Goal: Use online tool/utility: Utilize a website feature to perform a specific function

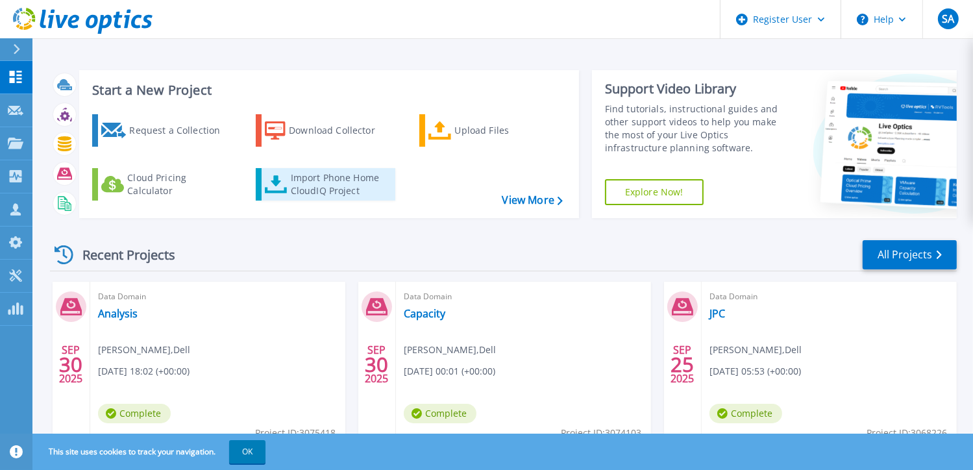
click at [308, 192] on div "Import Phone Home CloudIQ Project" at bounding box center [341, 184] width 101 height 26
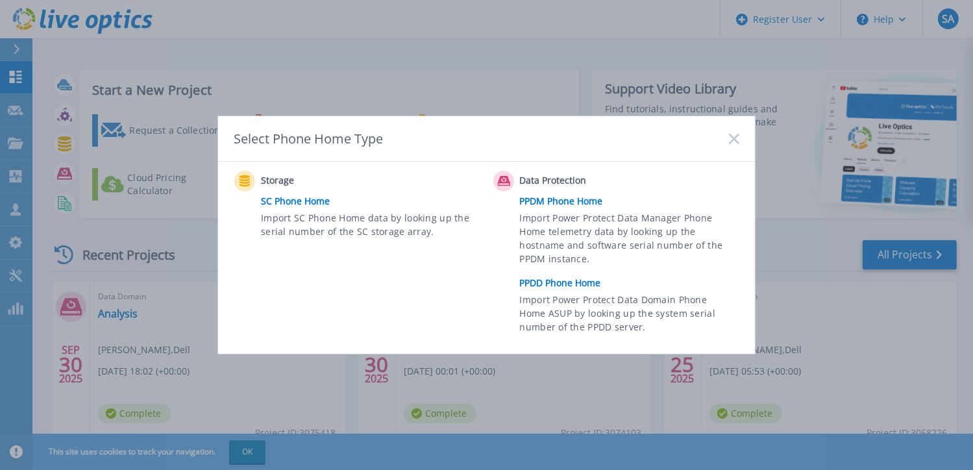
click at [549, 282] on link "PPDD Phone Home" at bounding box center [633, 282] width 226 height 19
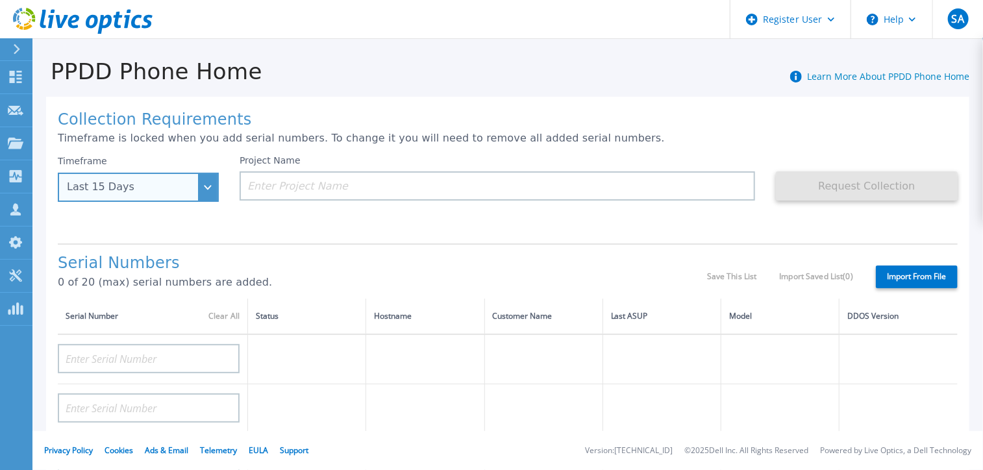
click at [198, 189] on div "Last 15 Days" at bounding box center [138, 187] width 161 height 29
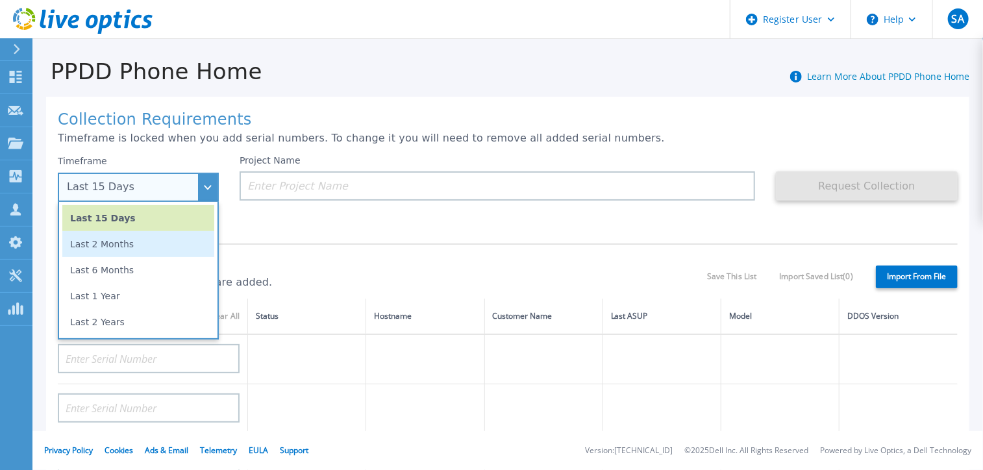
click at [152, 241] on li "Last 2 Months" at bounding box center [138, 244] width 152 height 26
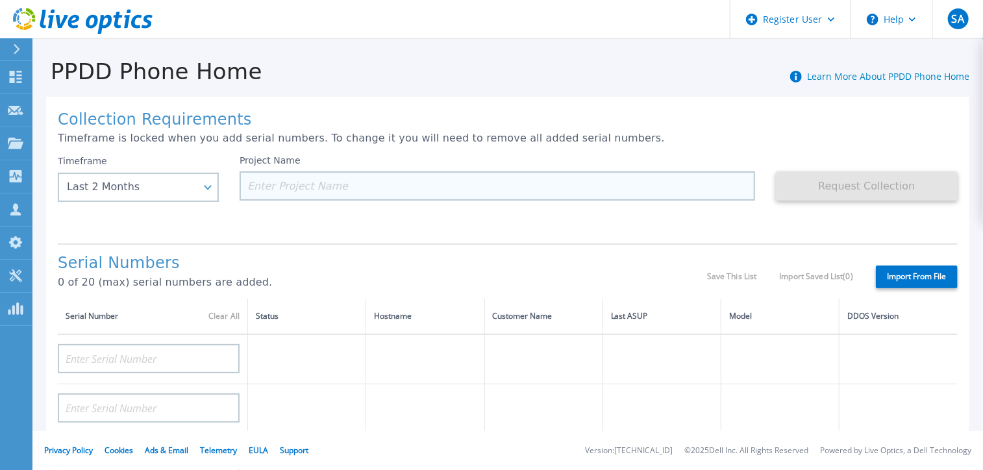
click at [319, 190] on input at bounding box center [498, 185] width 516 height 29
click at [355, 186] on input at bounding box center [498, 185] width 516 height 29
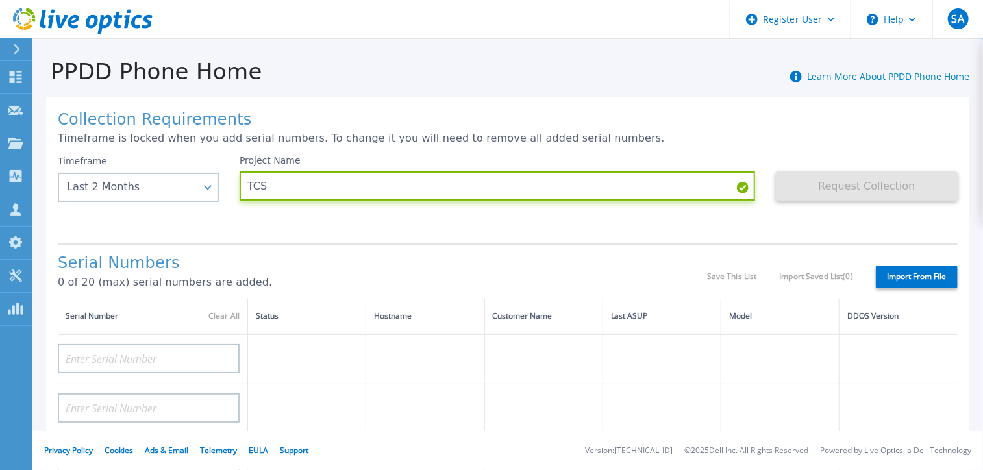
type input "TCS"
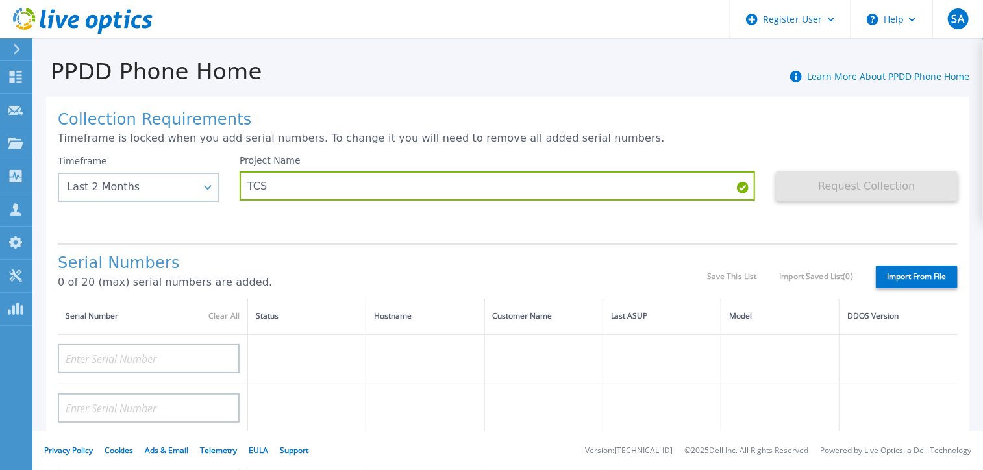
click at [398, 235] on div "Collection Requirements Timeframe is locked when you add serial numbers. To cha…" at bounding box center [507, 464] width 923 height 734
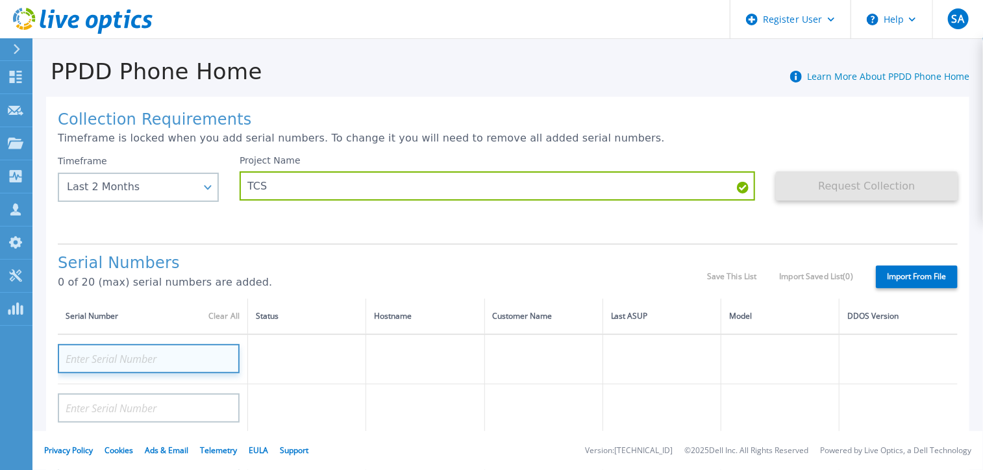
click at [138, 358] on input at bounding box center [149, 358] width 182 height 29
click at [194, 356] on input at bounding box center [149, 358] width 182 height 29
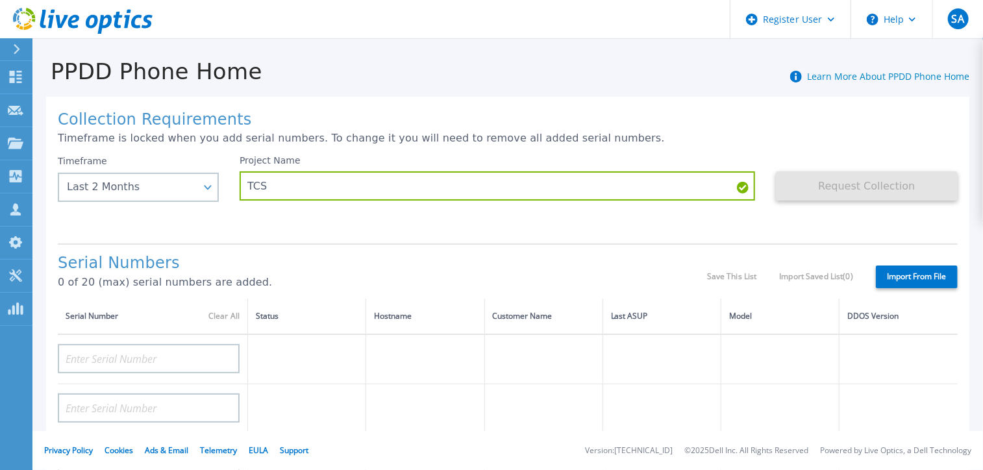
click at [892, 273] on label "Import From File" at bounding box center [917, 277] width 82 height 23
click at [0, 0] on input "Import From File" at bounding box center [0, 0] width 0 height 0
click at [888, 272] on label "Import From File" at bounding box center [917, 277] width 82 height 23
click at [0, 0] on input "Import From File" at bounding box center [0, 0] width 0 height 0
type input "CKM00170500930"
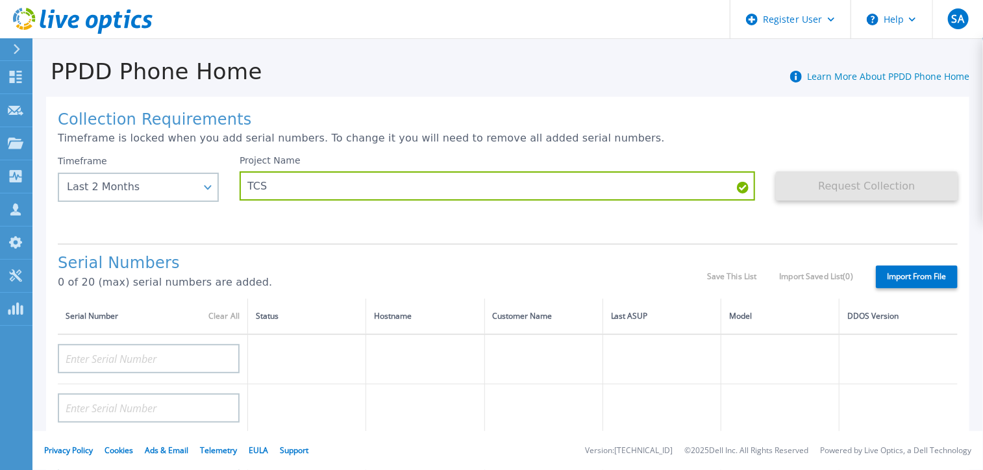
type input "CKM00170501559"
type input "CKM00170600014"
type input "CKM00171203792"
type input "CKM00170500904"
type input "CKM00170600013"
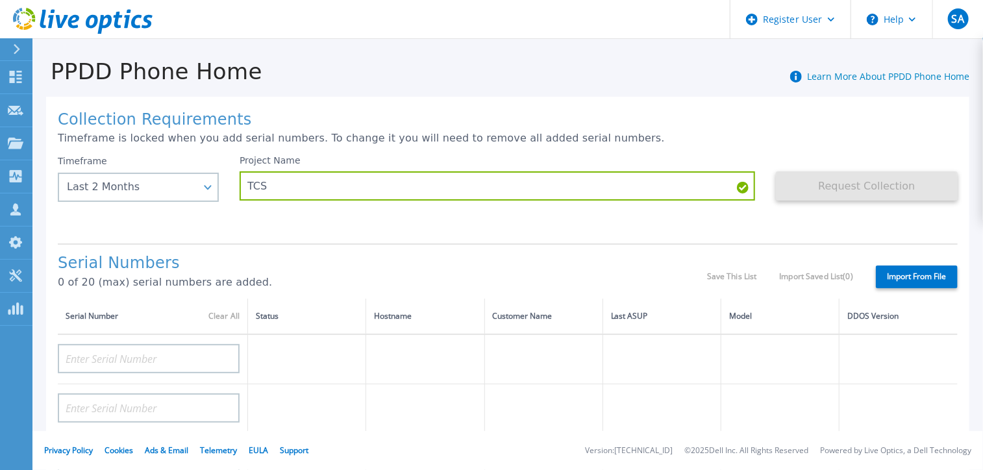
type input "CKM00171203790"
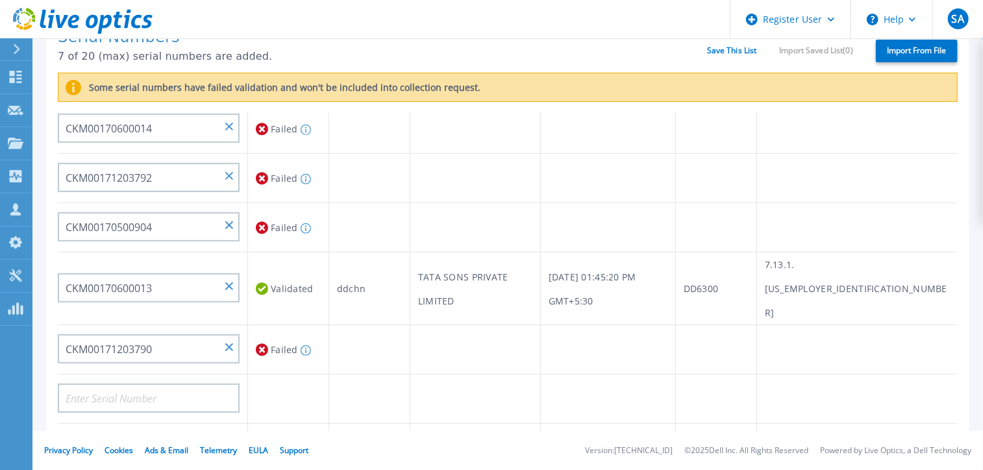
scroll to position [209, 0]
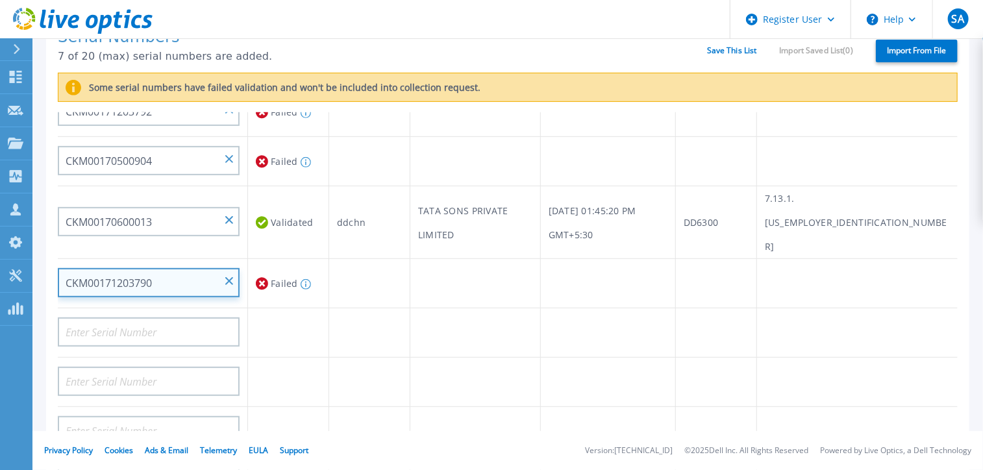
click at [181, 268] on input "CKM00171203790" at bounding box center [149, 282] width 182 height 29
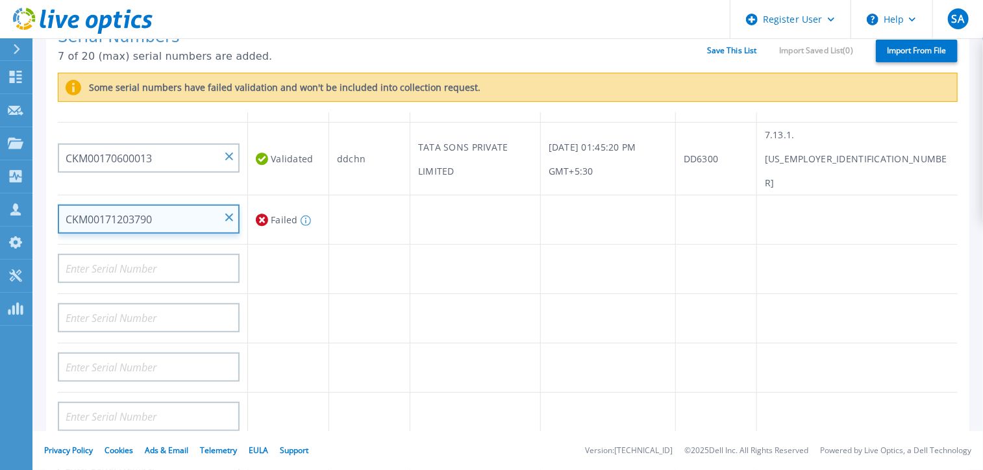
scroll to position [327, 0]
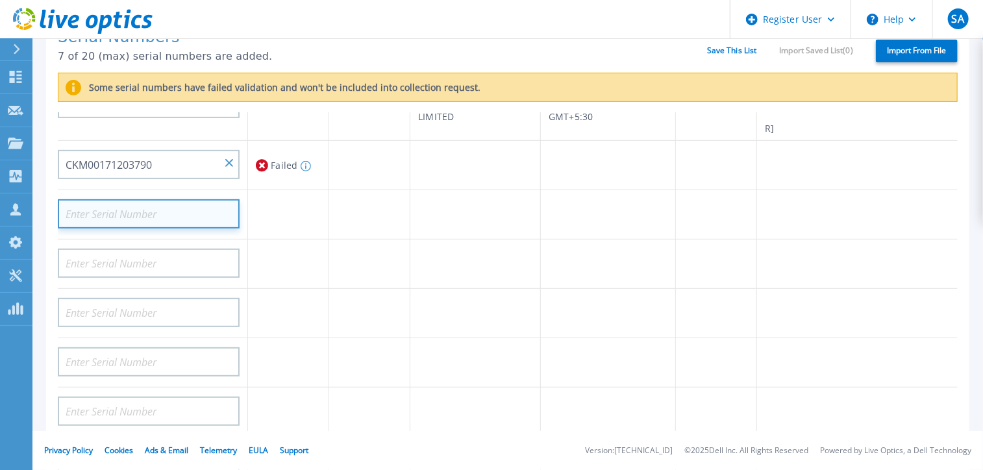
click at [85, 199] on input at bounding box center [149, 213] width 182 height 29
paste input "CKM00170500930"
type input "CKM00170500930"
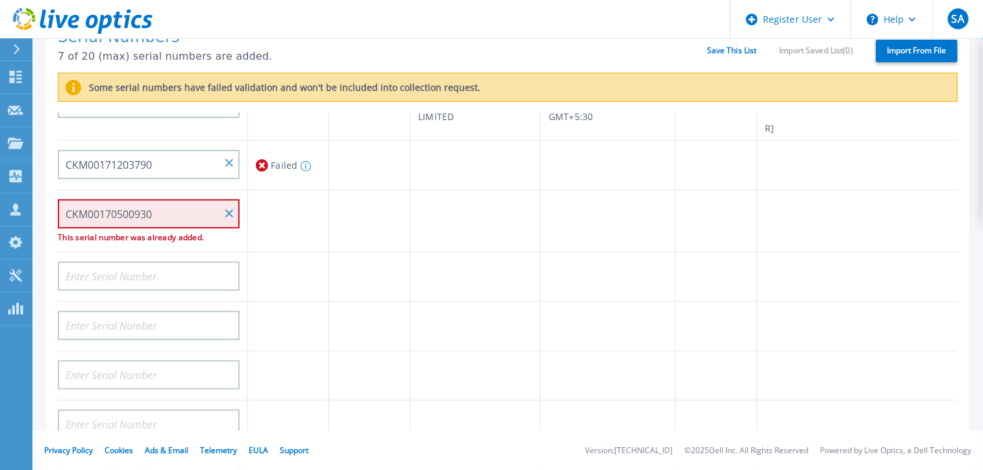
click at [260, 269] on td at bounding box center [288, 277] width 81 height 49
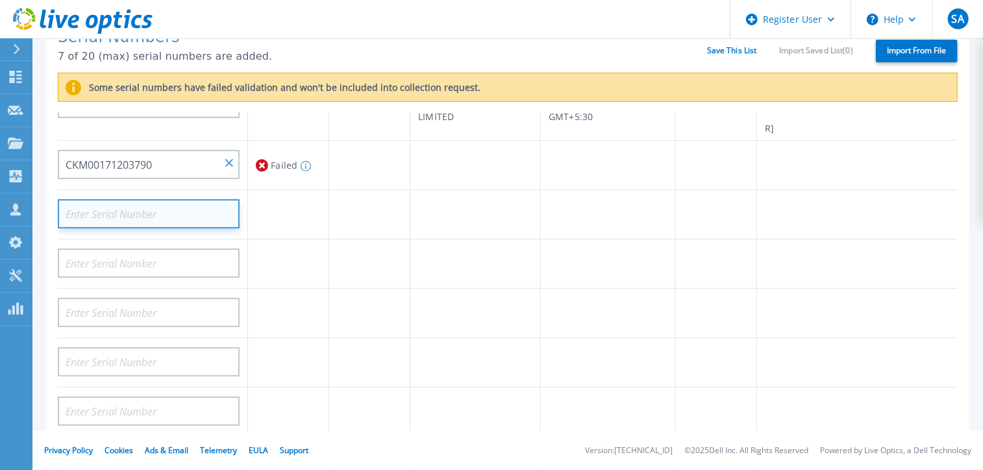
scroll to position [0, 0]
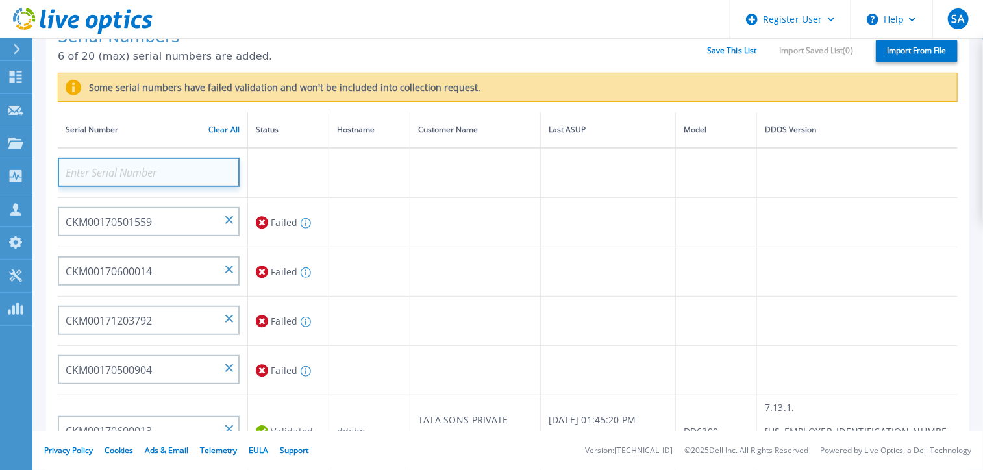
click at [107, 173] on input at bounding box center [149, 172] width 182 height 29
paste input "CKM00170500930"
type input "CKM00170500930"
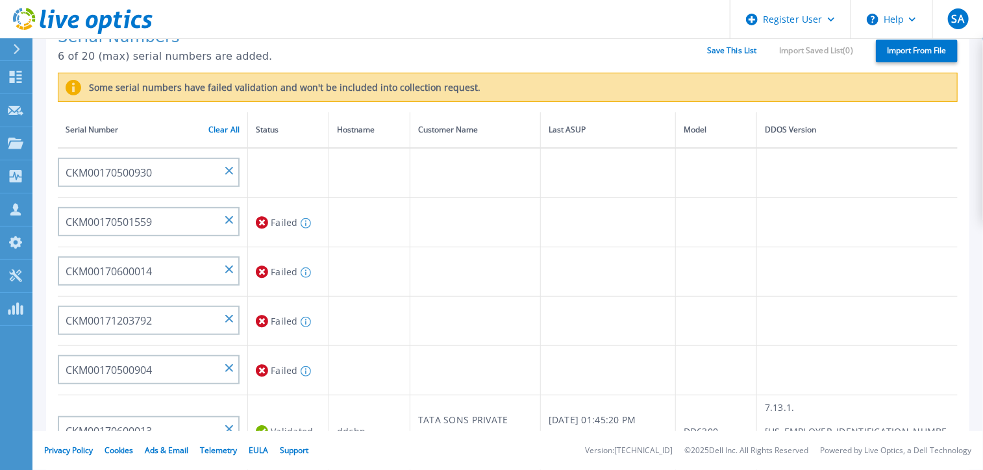
click at [408, 233] on td at bounding box center [369, 222] width 81 height 49
